Goal: Task Accomplishment & Management: Manage account settings

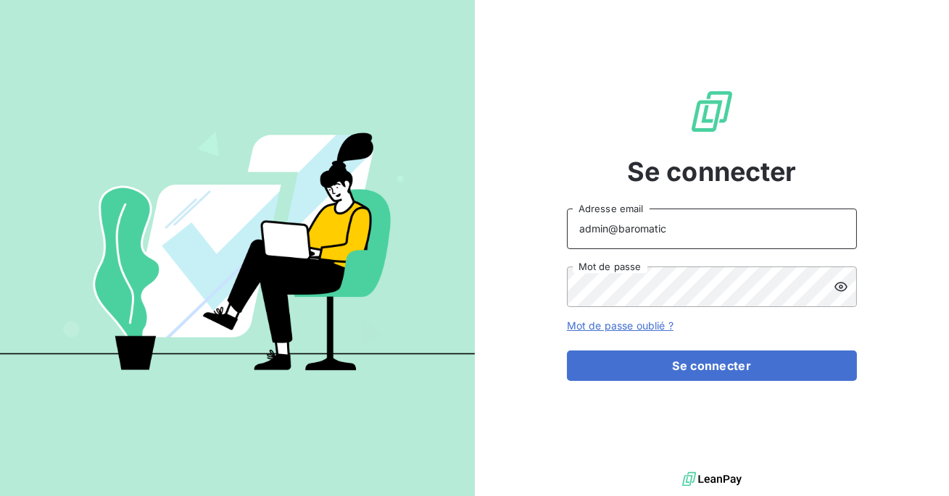
click at [691, 232] on input "admin@baromatic" at bounding box center [712, 229] width 290 height 41
type input "admin@ecodia"
click at [567, 351] on button "Se connecter" at bounding box center [712, 366] width 290 height 30
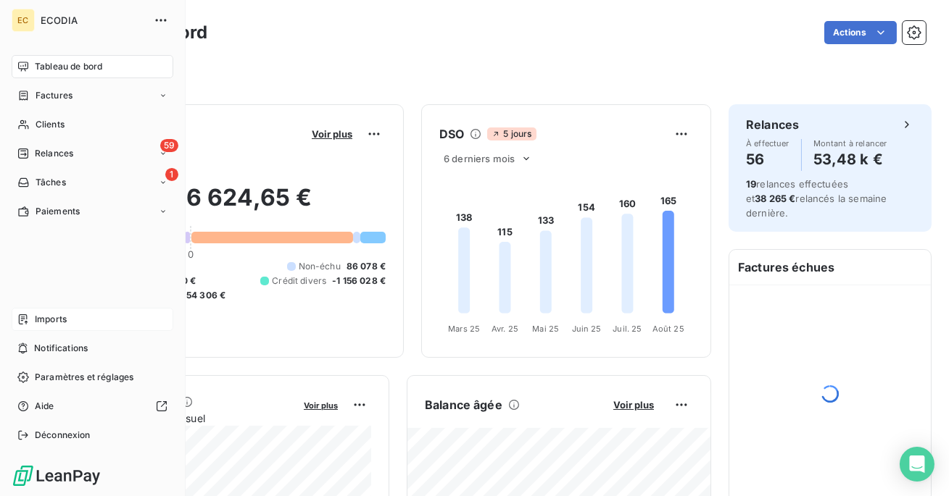
click at [33, 323] on div "Imports" at bounding box center [93, 319] width 162 height 23
